Goal: Find specific page/section: Find specific page/section

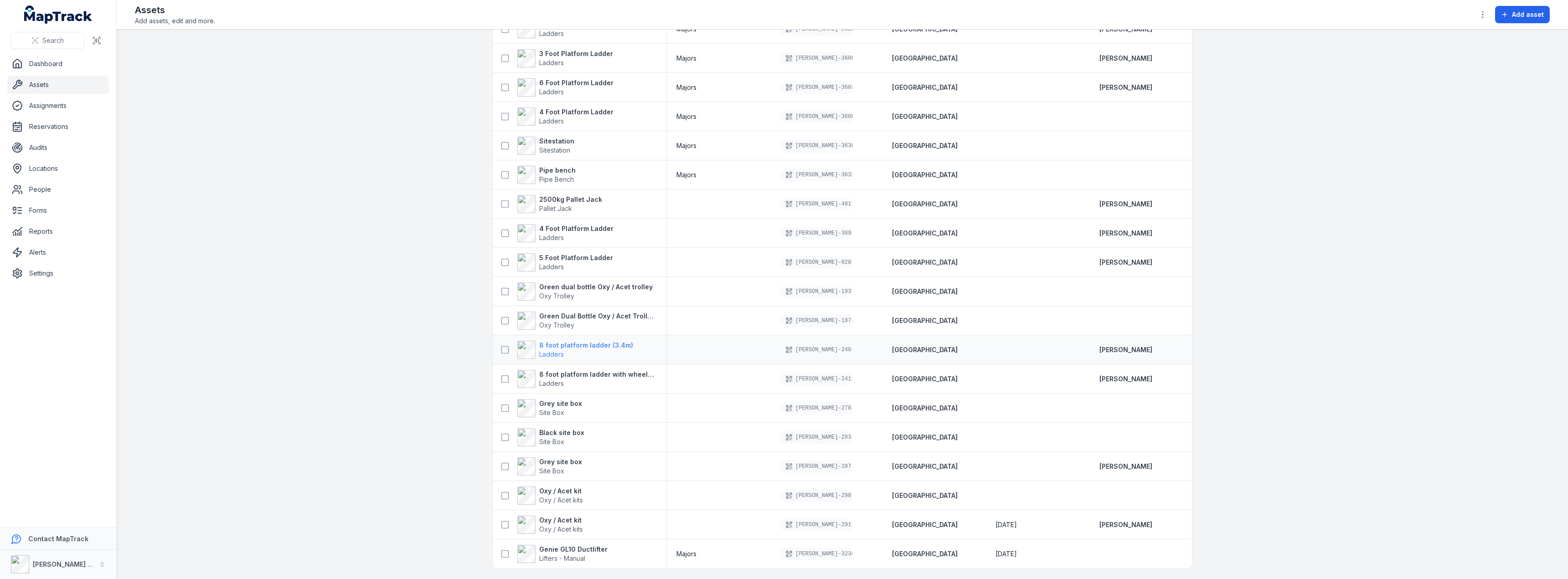
scroll to position [1826, 0]
click at [548, 550] on strong "Genie GL10 Ductlifter" at bounding box center [573, 548] width 68 height 9
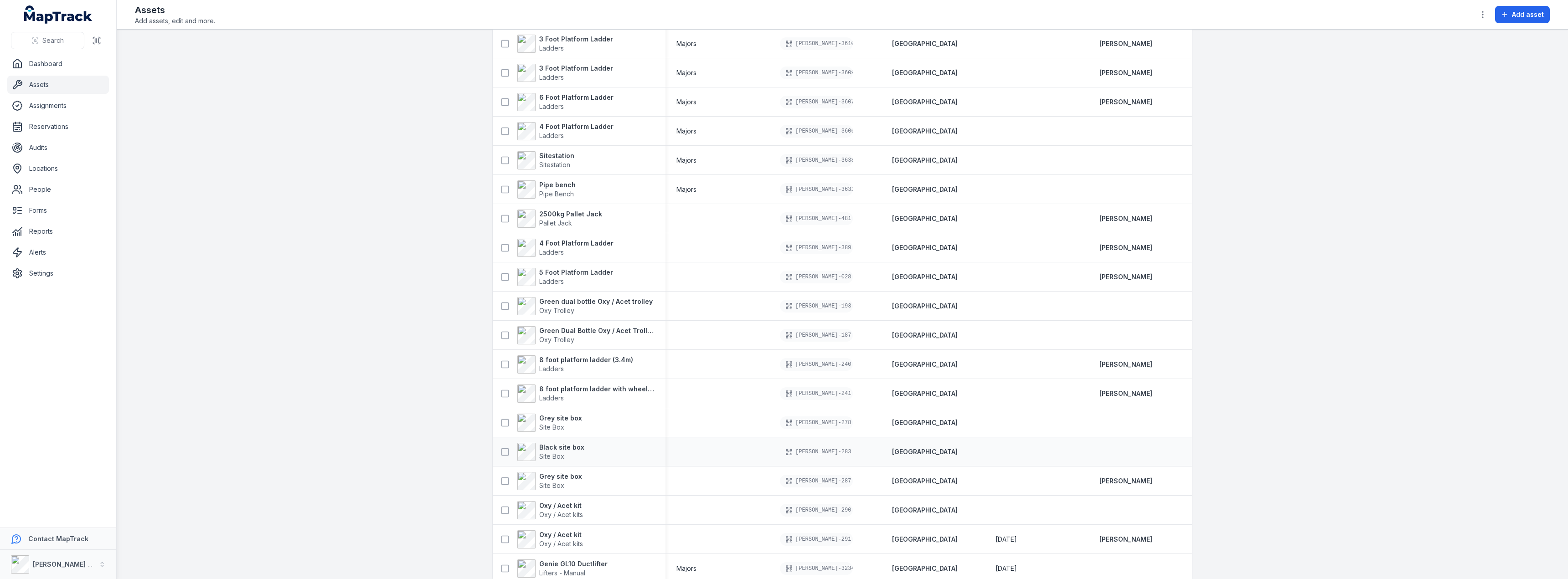
scroll to position [1826, 0]
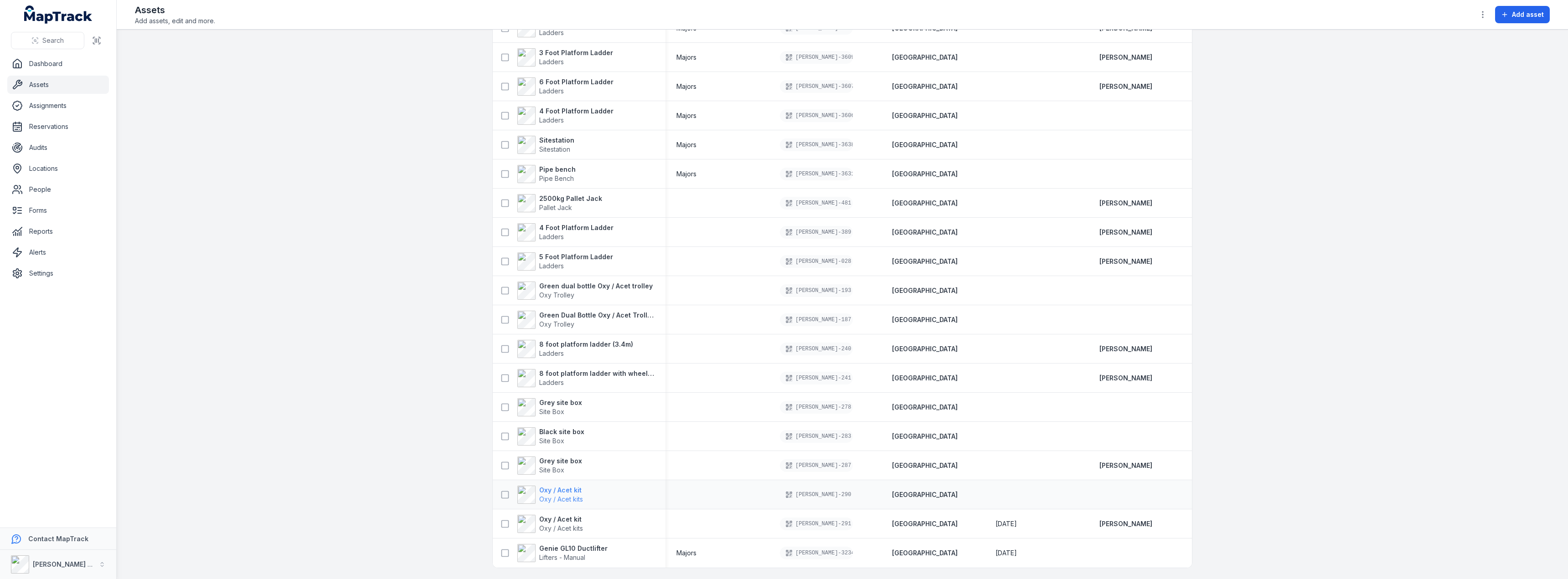
click at [563, 494] on span "Oxy / Acet kits" at bounding box center [561, 499] width 44 height 9
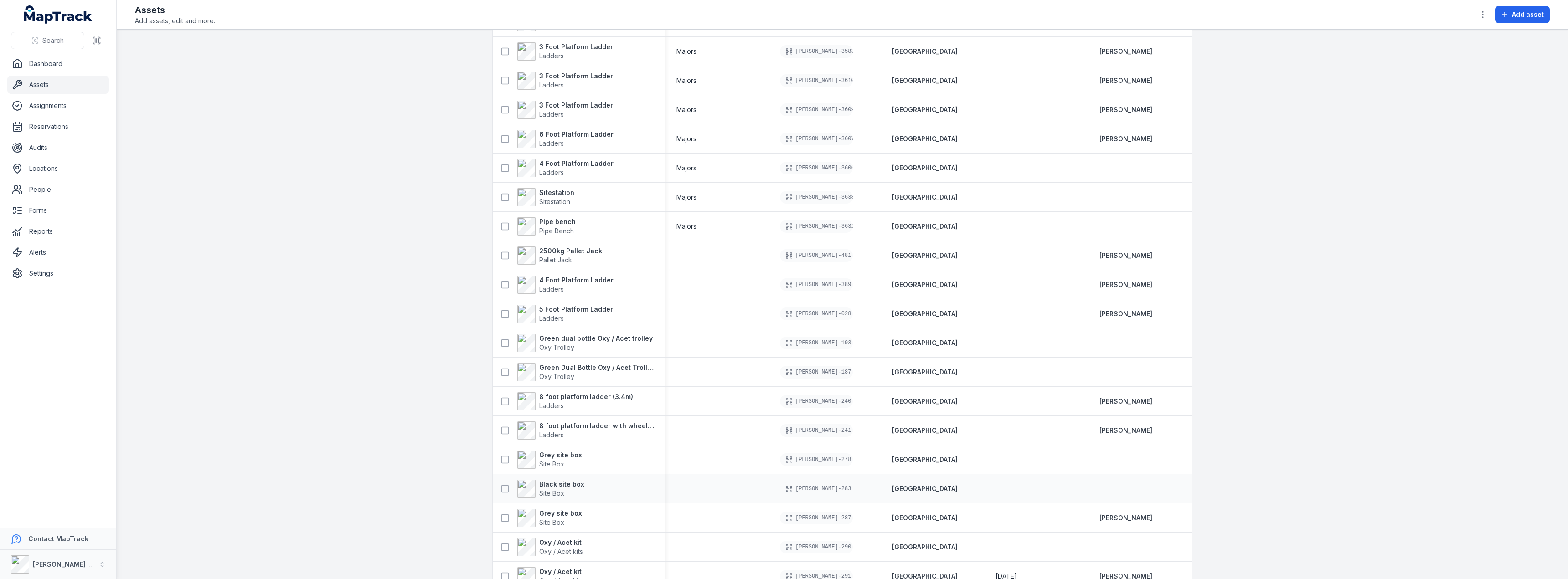
scroll to position [1826, 0]
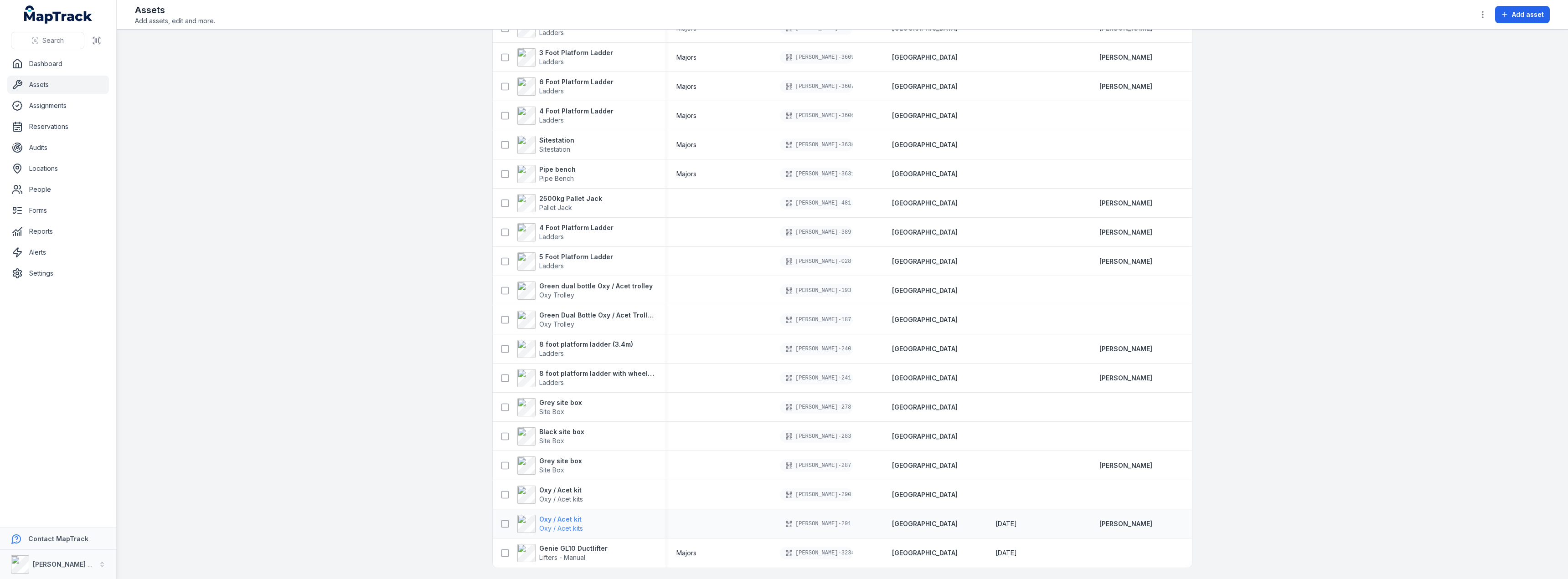
click at [565, 518] on strong "Oxy / Acet kit" at bounding box center [561, 519] width 44 height 9
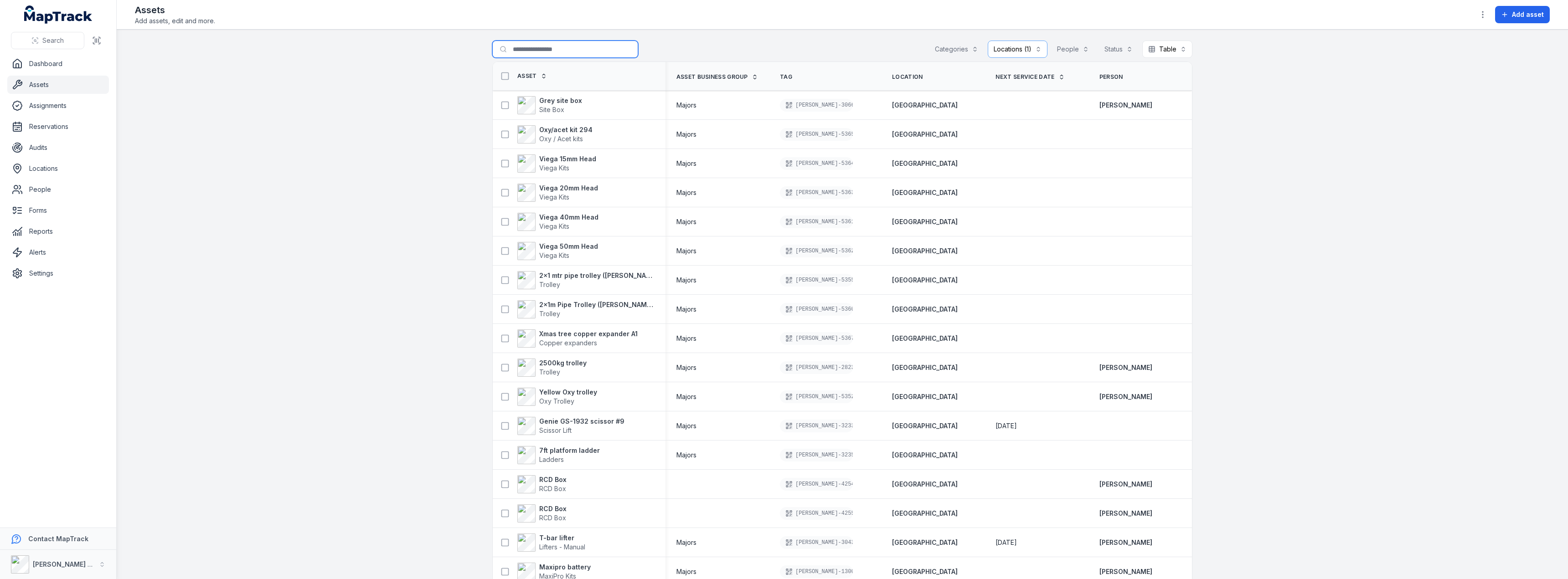
click at [545, 49] on input "Search for assets" at bounding box center [565, 49] width 146 height 17
type input "*******"
